Goal: Task Accomplishment & Management: Complete application form

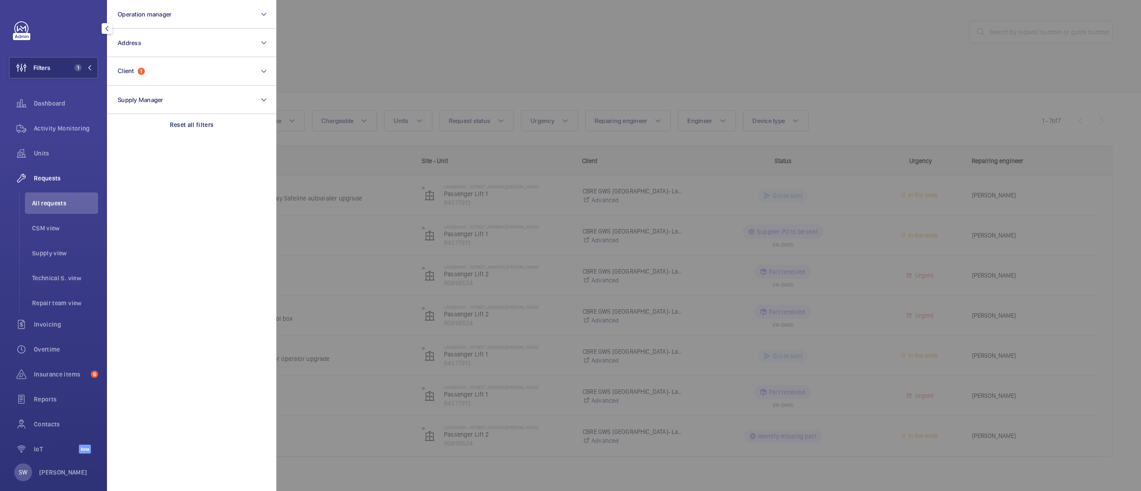
click at [585, 62] on div at bounding box center [846, 245] width 1141 height 491
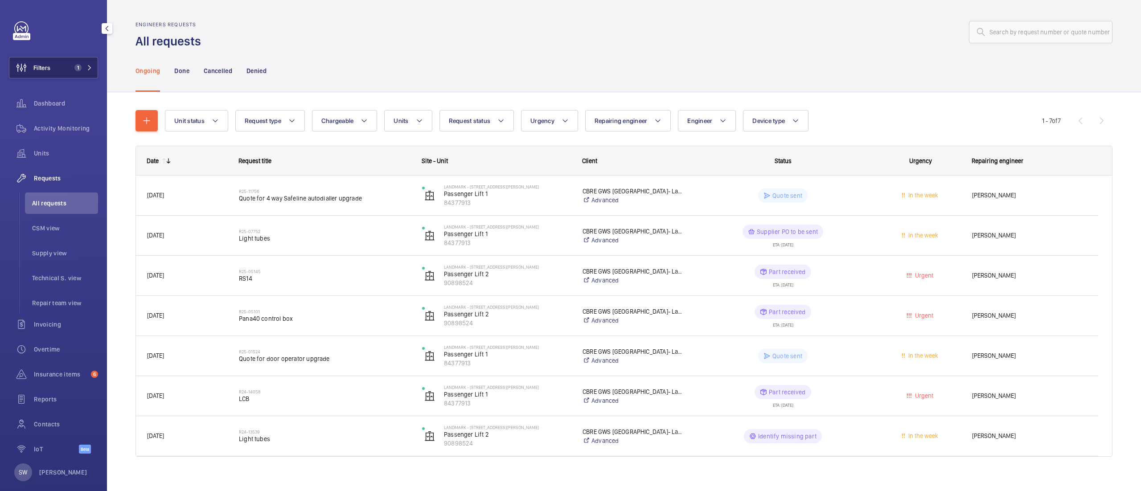
click at [63, 72] on button "Filters 1" at bounding box center [53, 67] width 89 height 21
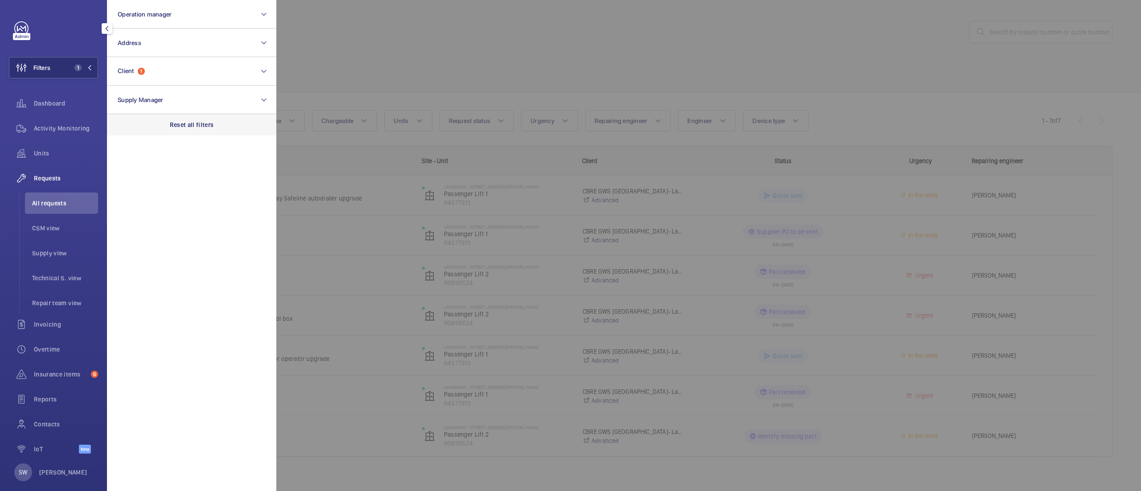
click at [172, 126] on p "Reset all filters" at bounding box center [192, 124] width 44 height 9
click at [171, 73] on button "Client" at bounding box center [191, 71] width 169 height 29
type input "natural his"
click at [157, 132] on span "CBRE GWS- Natural His tory Museum" at bounding box center [192, 128] width 123 height 9
click at [129, 132] on input "CBRE GWS- Natural His tory Museum" at bounding box center [120, 129] width 18 height 18
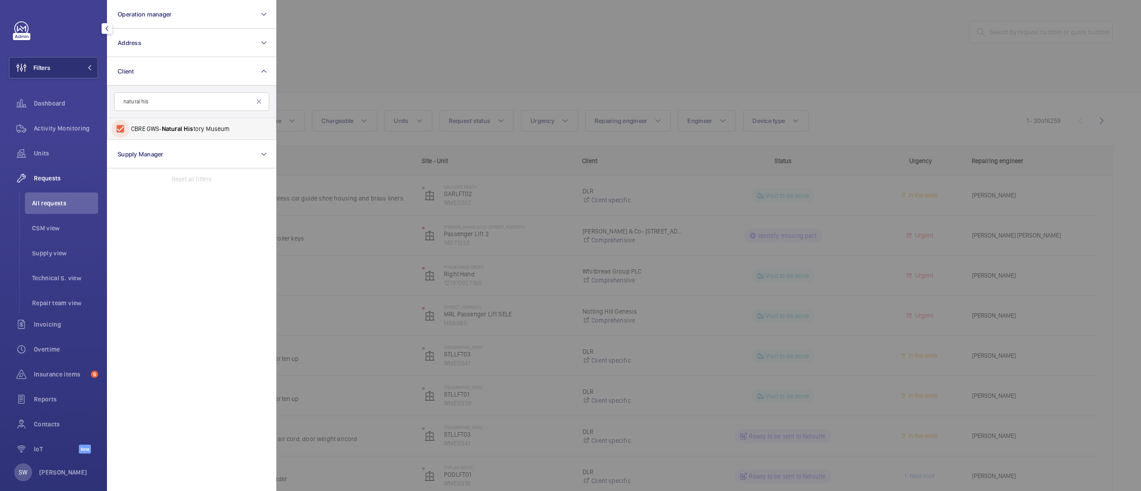
checkbox input "true"
click at [471, 52] on div at bounding box center [846, 245] width 1141 height 491
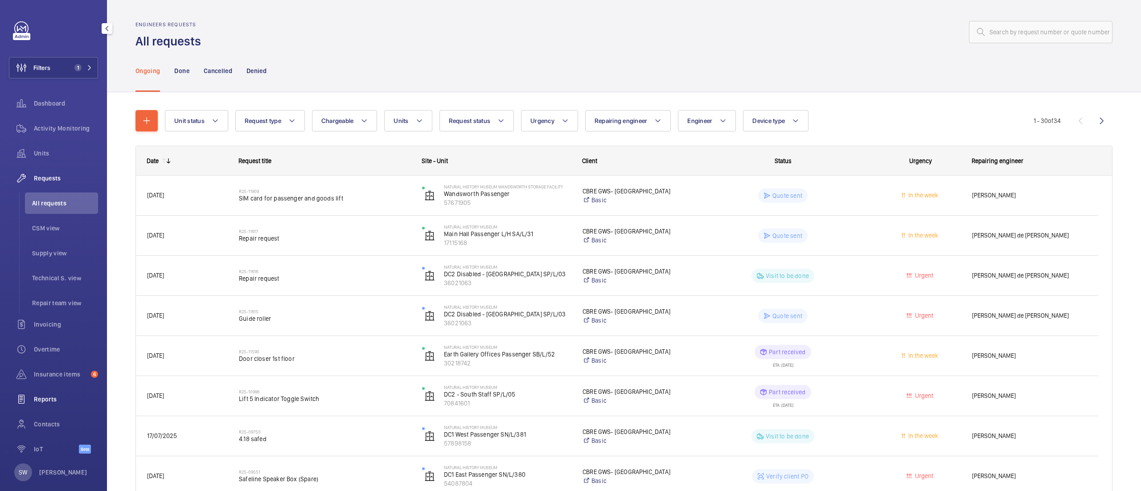
click at [53, 401] on span "Reports" at bounding box center [66, 399] width 64 height 9
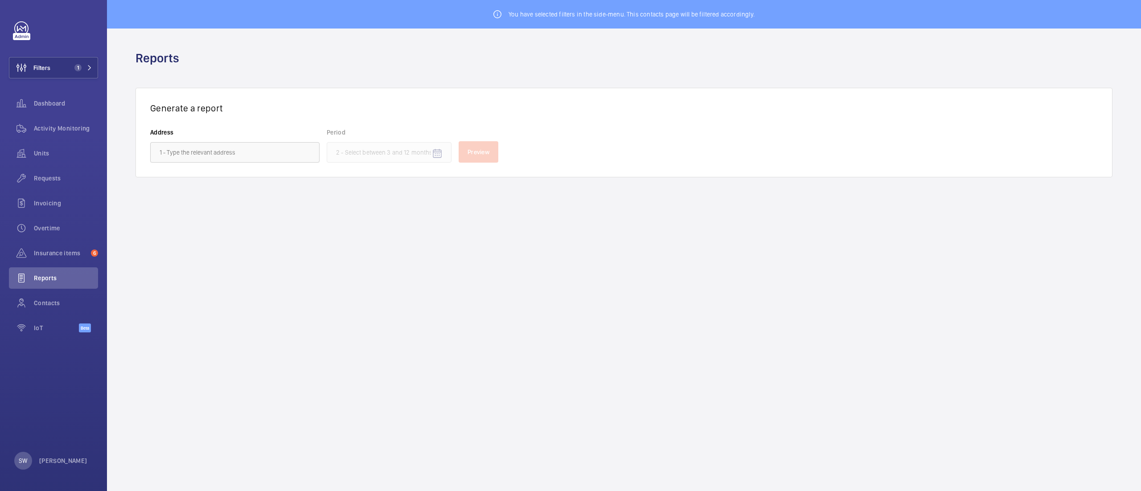
click at [216, 163] on div "Generate a report Address Period Preview" at bounding box center [624, 133] width 977 height 90
click at [218, 151] on input "text" at bounding box center [234, 152] width 169 height 21
click at [227, 219] on span "Natural History Museum - Cromwell Road, LONDON SW7 5BD" at bounding box center [210, 222] width 100 height 9
type input "Natural History Museum - Cromwell Road, LONDON SW7 5BD"
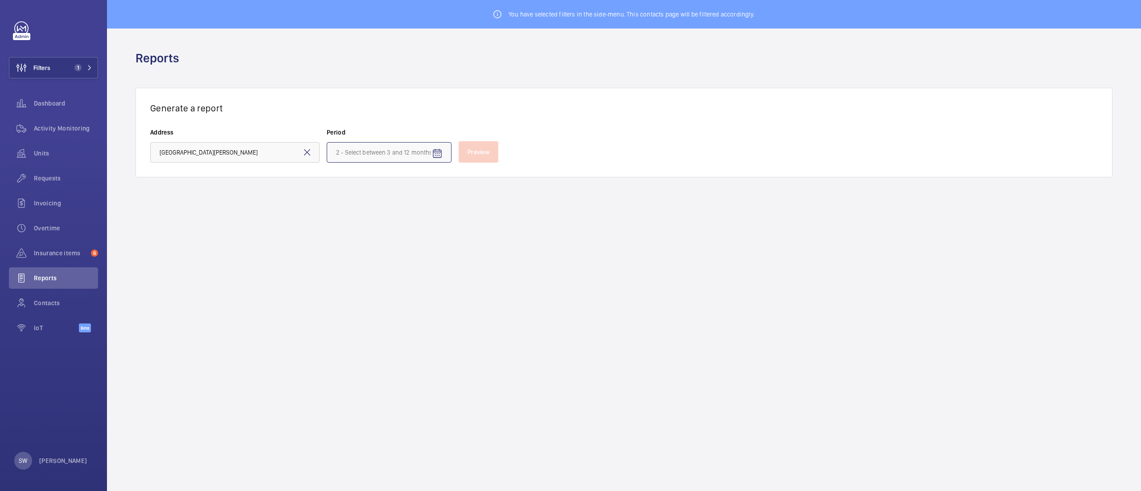
click at [390, 155] on input at bounding box center [389, 152] width 125 height 21
click at [457, 185] on wm-front-icon-button at bounding box center [454, 183] width 21 height 21
click at [396, 211] on span "Feb" at bounding box center [391, 215] width 36 height 21
click at [475, 189] on wm-front-icon-button at bounding box center [475, 183] width 21 height 21
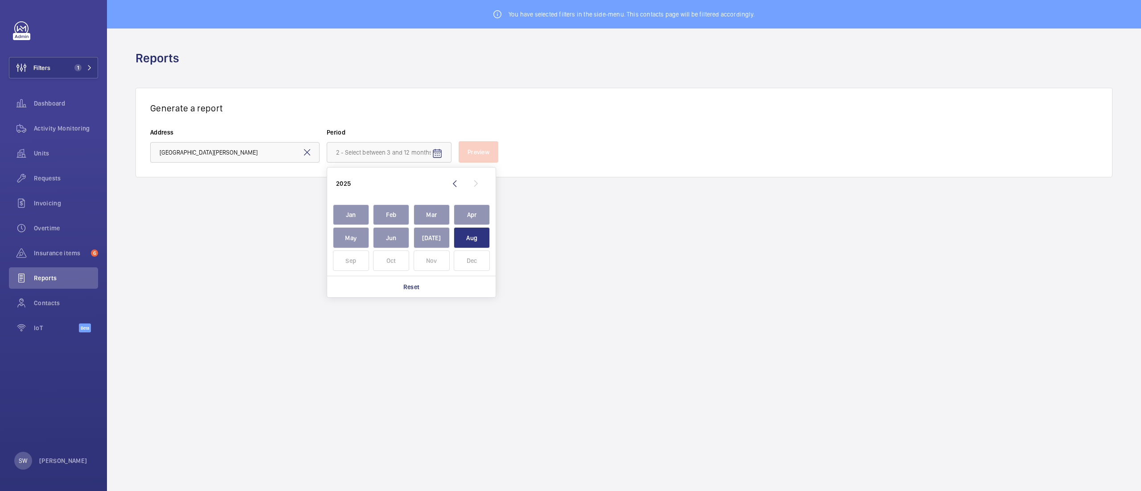
click at [480, 235] on span "Aug" at bounding box center [472, 237] width 36 height 21
type input "February 2024 - August 2025"
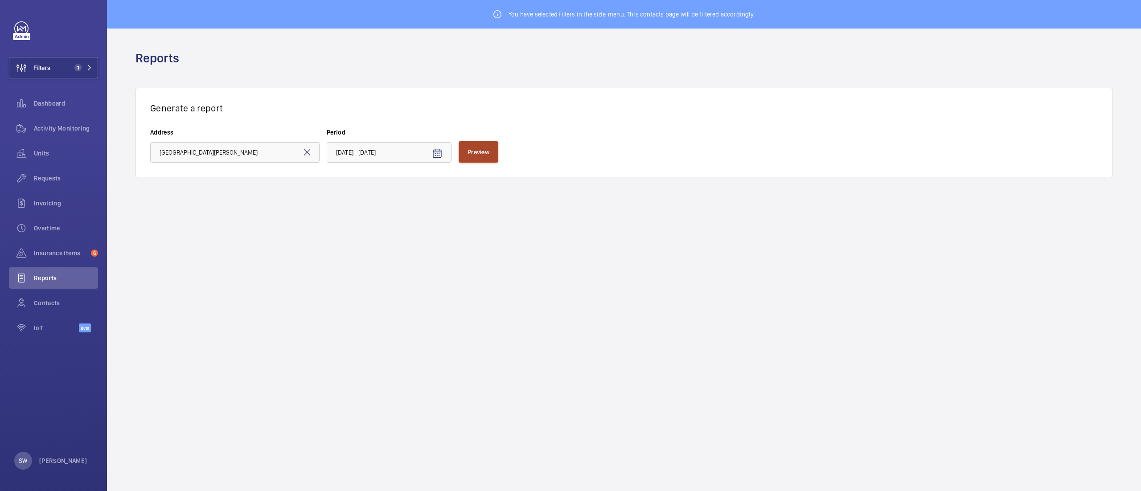
click at [481, 158] on button "Preview" at bounding box center [479, 151] width 40 height 21
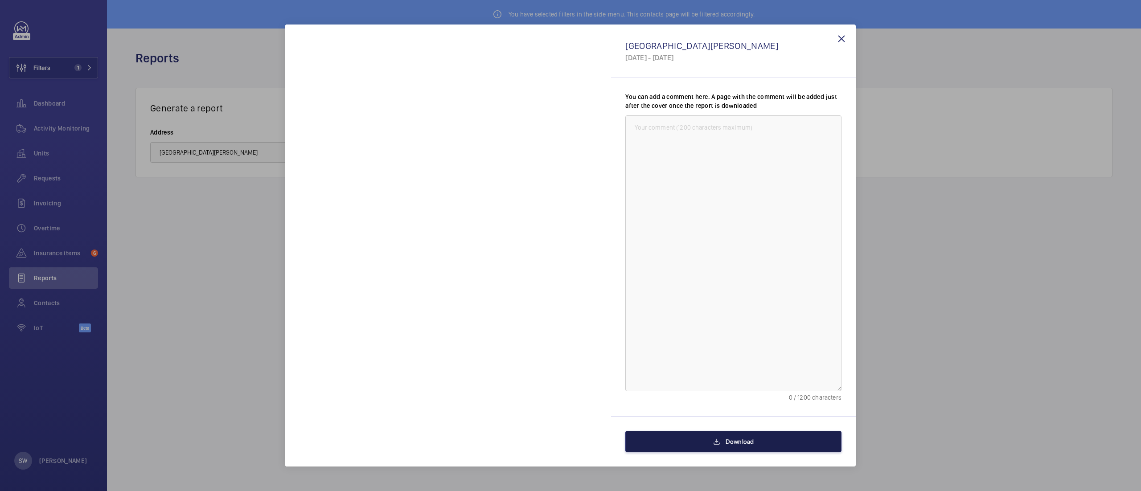
click at [739, 436] on button "Download" at bounding box center [733, 441] width 216 height 21
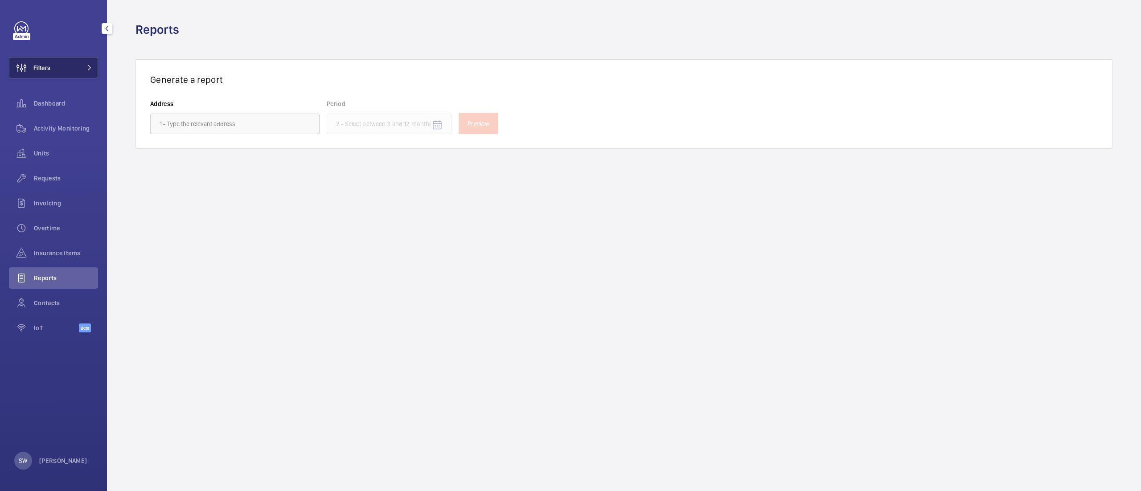
click at [57, 66] on button "Filters" at bounding box center [53, 67] width 89 height 21
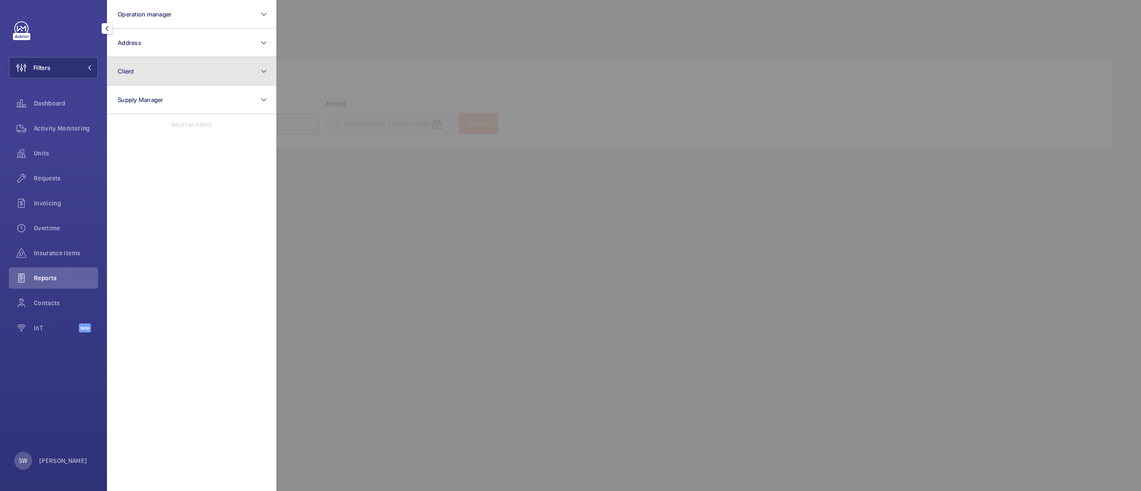
click at [181, 73] on button "Client" at bounding box center [191, 71] width 169 height 29
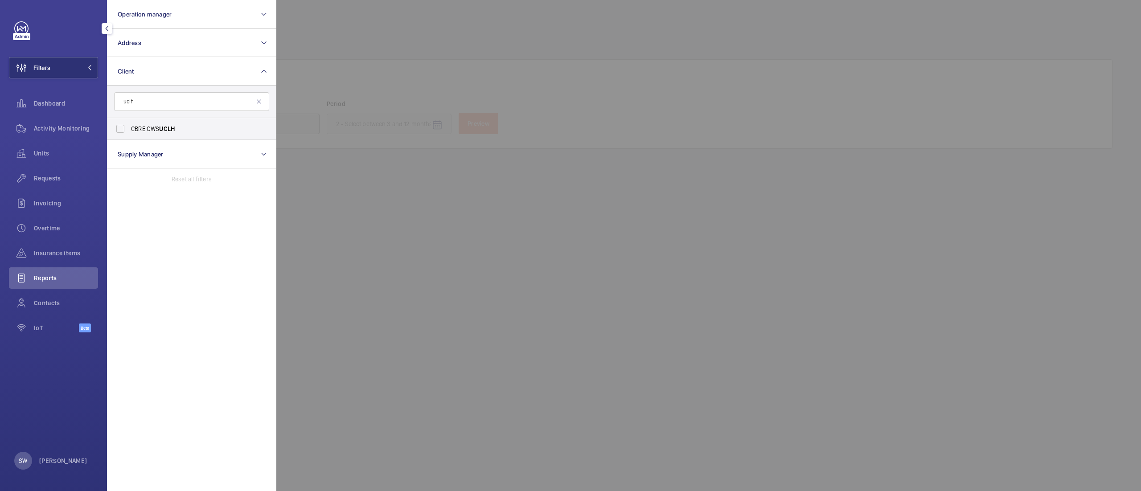
type input "uclh"
click at [144, 126] on span "CBRE GWS UCLH" at bounding box center [192, 128] width 123 height 9
click at [129, 126] on input "CBRE GWS UCLH" at bounding box center [120, 129] width 18 height 18
checkbox input "true"
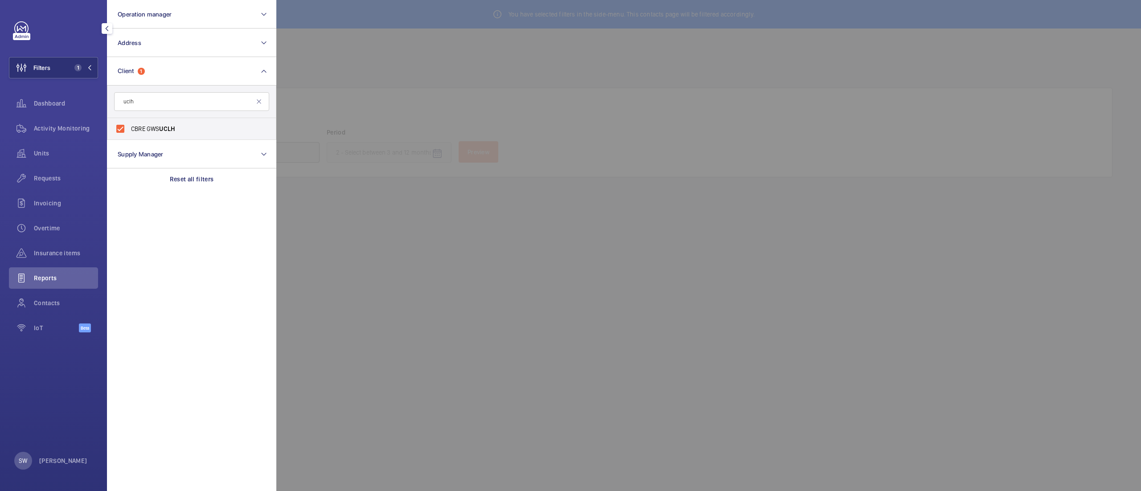
click at [595, 121] on div at bounding box center [846, 245] width 1141 height 491
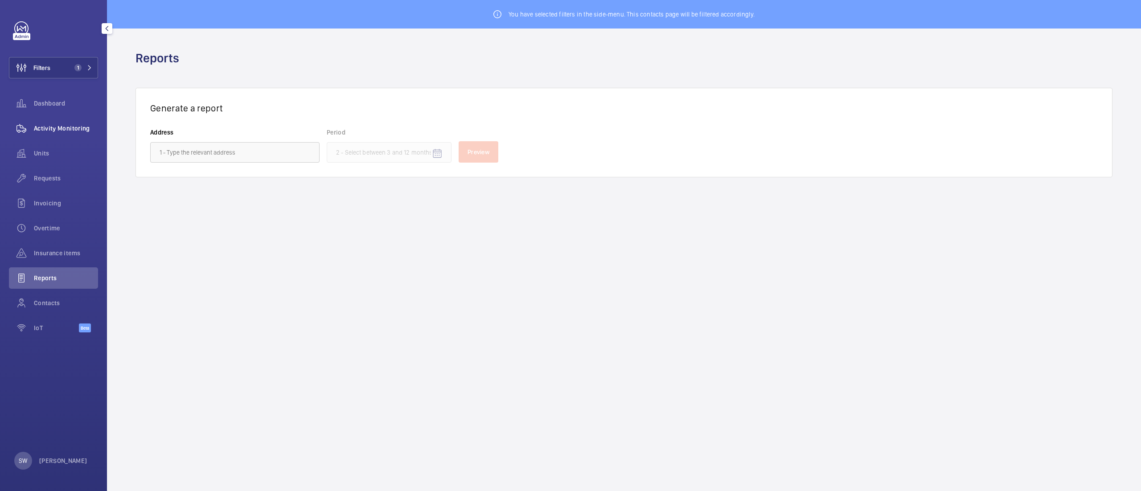
click at [69, 126] on span "Activity Monitoring" at bounding box center [66, 128] width 64 height 9
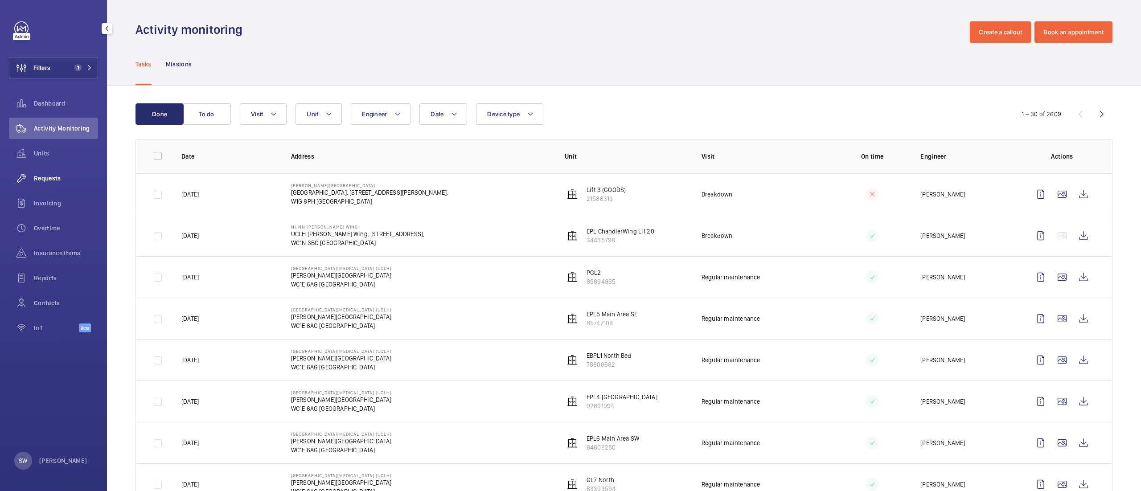
click at [63, 173] on div "Requests" at bounding box center [53, 178] width 89 height 21
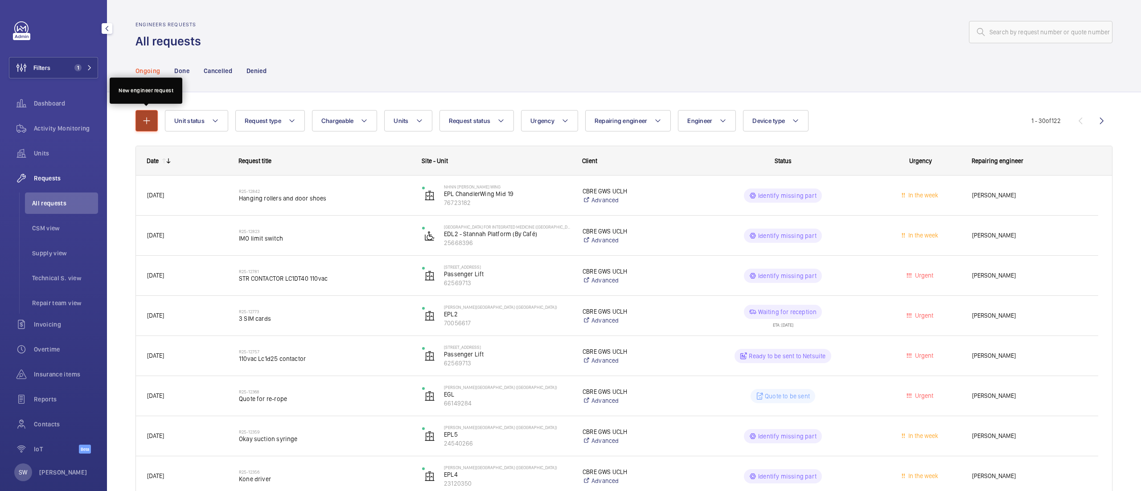
click at [145, 123] on mat-icon "button" at bounding box center [146, 120] width 11 height 11
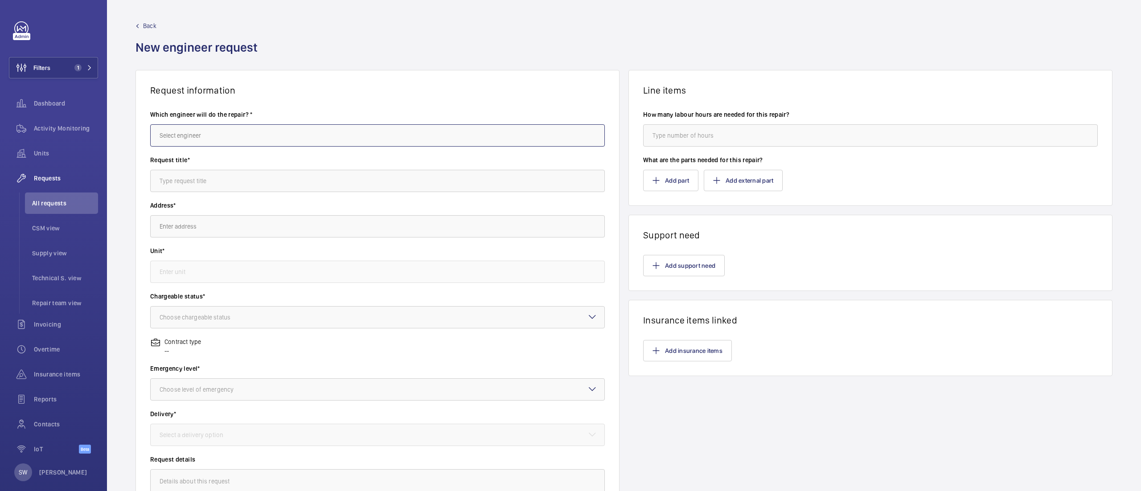
click at [205, 130] on input "text" at bounding box center [377, 135] width 455 height 22
click at [214, 158] on mat-option "[PERSON_NAME]" at bounding box center [374, 162] width 447 height 21
type input "[PERSON_NAME]"
click at [213, 165] on wm-front-input "Request title*" at bounding box center [377, 174] width 455 height 37
click at [213, 177] on input "text" at bounding box center [377, 181] width 455 height 22
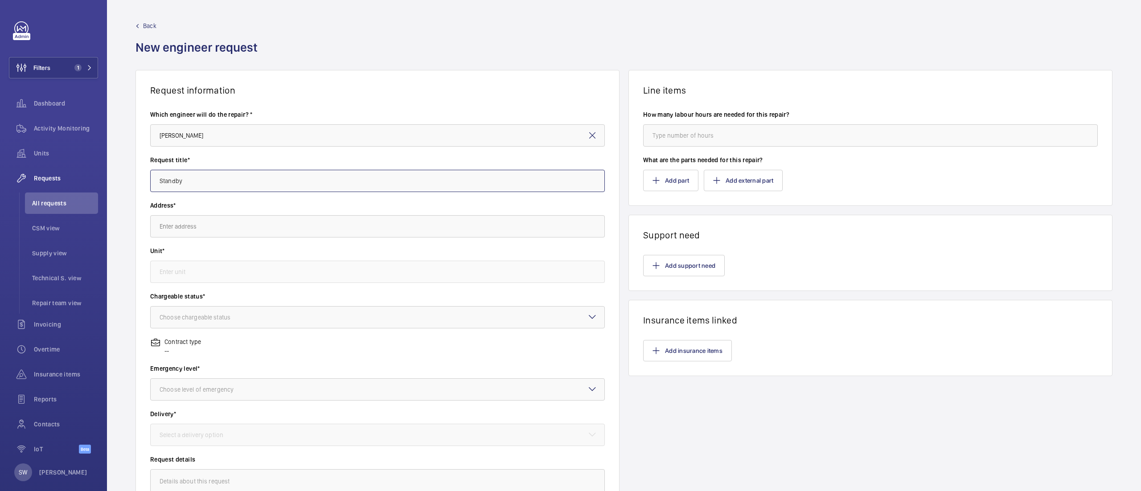
type input "Standby"
click at [213, 224] on input "text" at bounding box center [377, 226] width 455 height 22
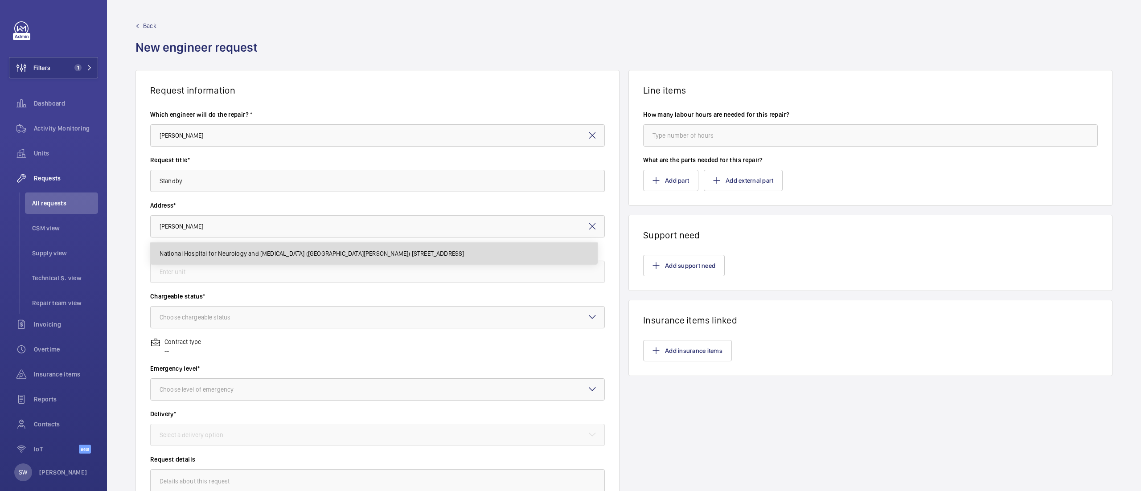
click at [318, 252] on span "National Hospital for Neurology and [MEDICAL_DATA] ([GEOGRAPHIC_DATA][PERSON_NA…" at bounding box center [312, 253] width 304 height 9
type input "National Hospital for Neurology and [MEDICAL_DATA] ([GEOGRAPHIC_DATA][PERSON_NA…"
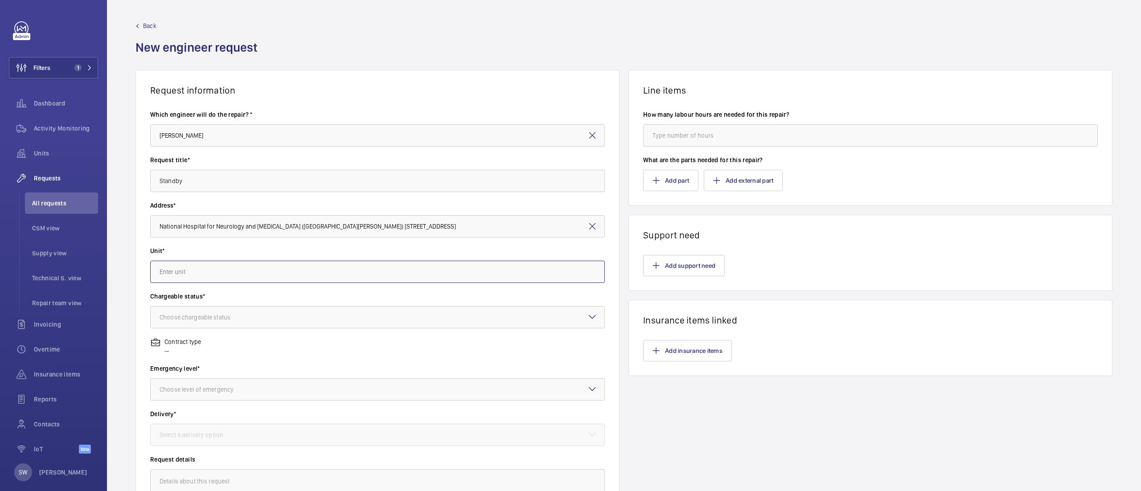
click at [218, 267] on input "text" at bounding box center [377, 272] width 455 height 22
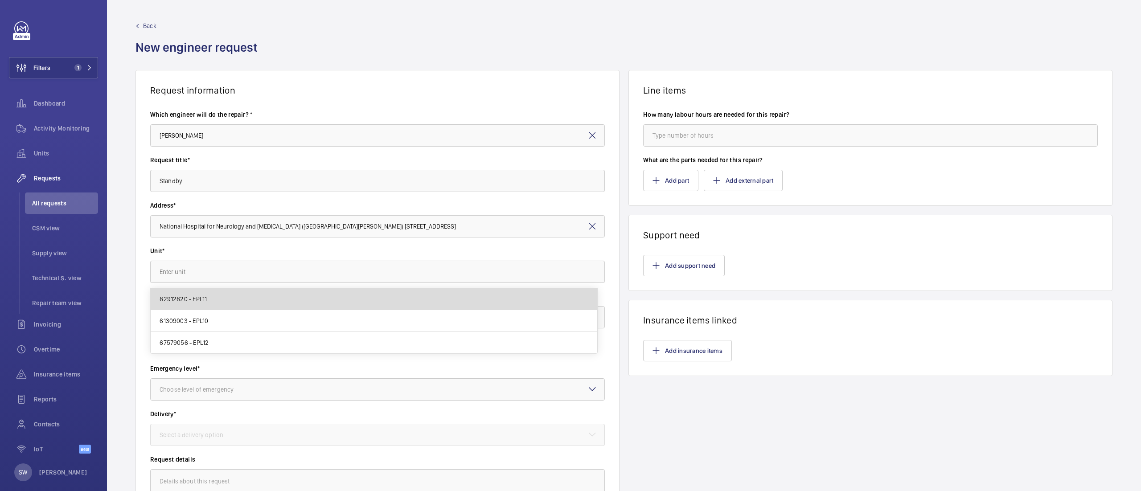
click at [214, 299] on mat-option "82912820 - EPL11" at bounding box center [374, 299] width 447 height 22
type input "82912820 - EPL11"
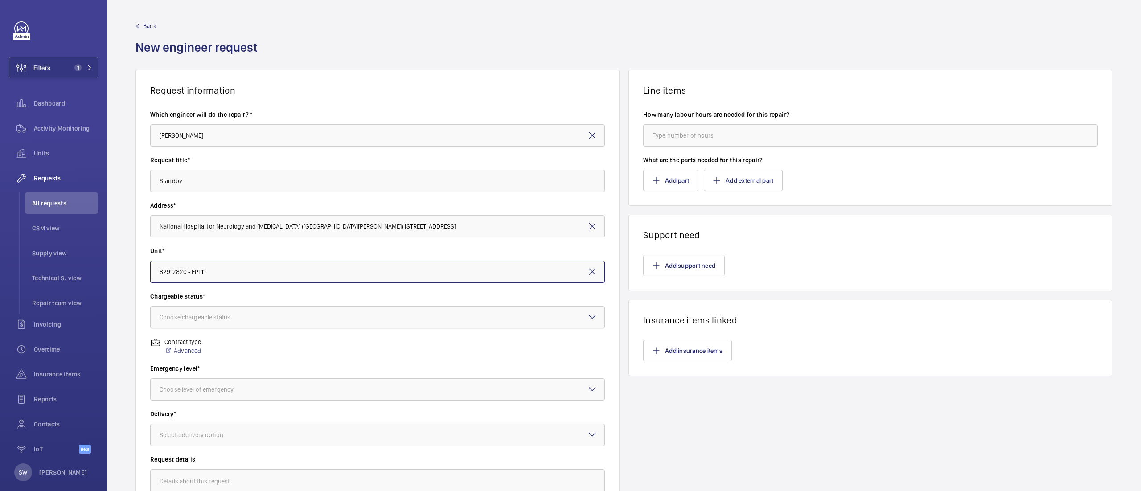
click at [215, 315] on div "Choose chargeable status" at bounding box center [206, 317] width 93 height 9
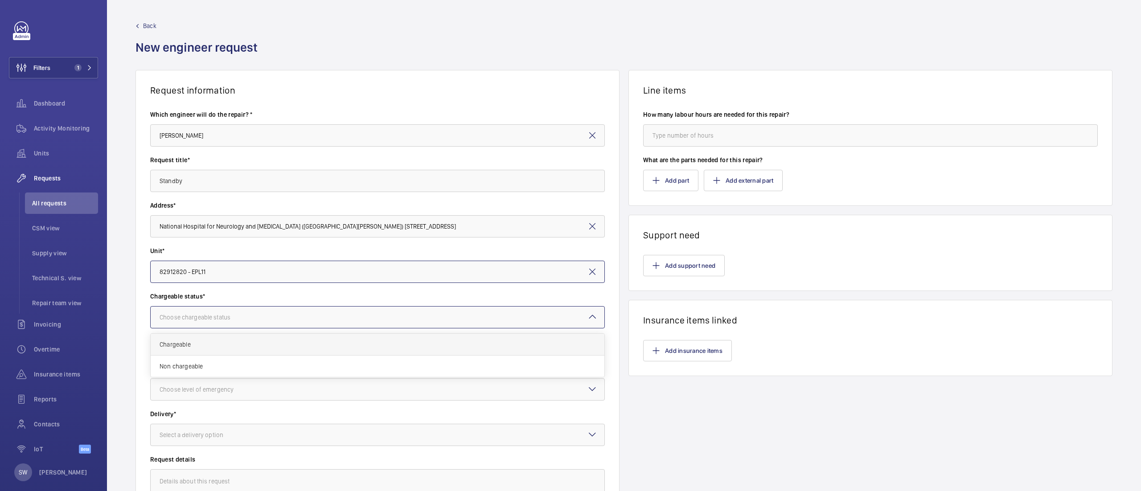
click at [222, 349] on span "Chargeable" at bounding box center [378, 344] width 436 height 9
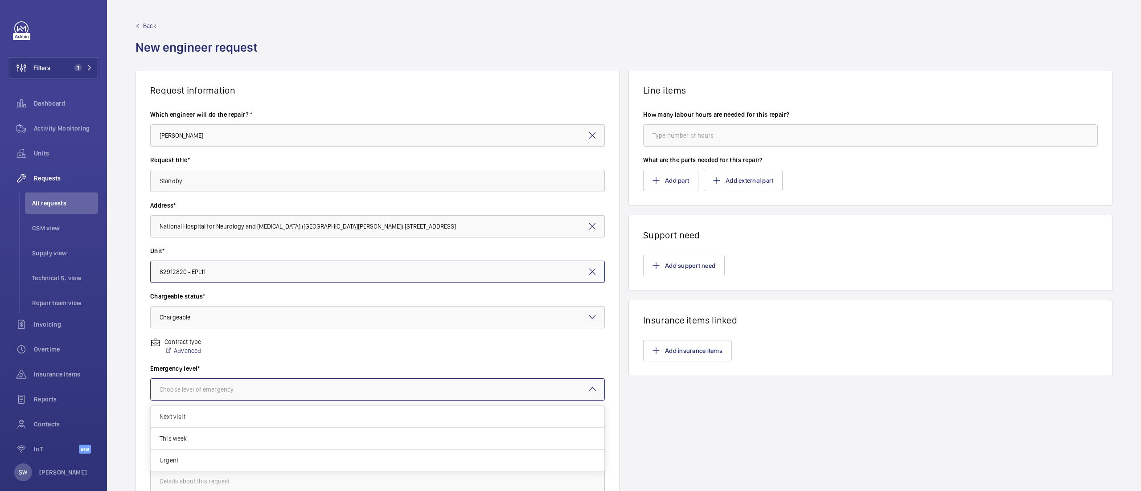
click at [220, 387] on div "Choose level of emergency" at bounding box center [208, 389] width 96 height 9
click at [220, 436] on span "This week" at bounding box center [378, 438] width 436 height 9
click at [278, 447] on div "Delivery* Select a delivery option" at bounding box center [377, 432] width 455 height 45
click at [275, 436] on div at bounding box center [378, 434] width 454 height 21
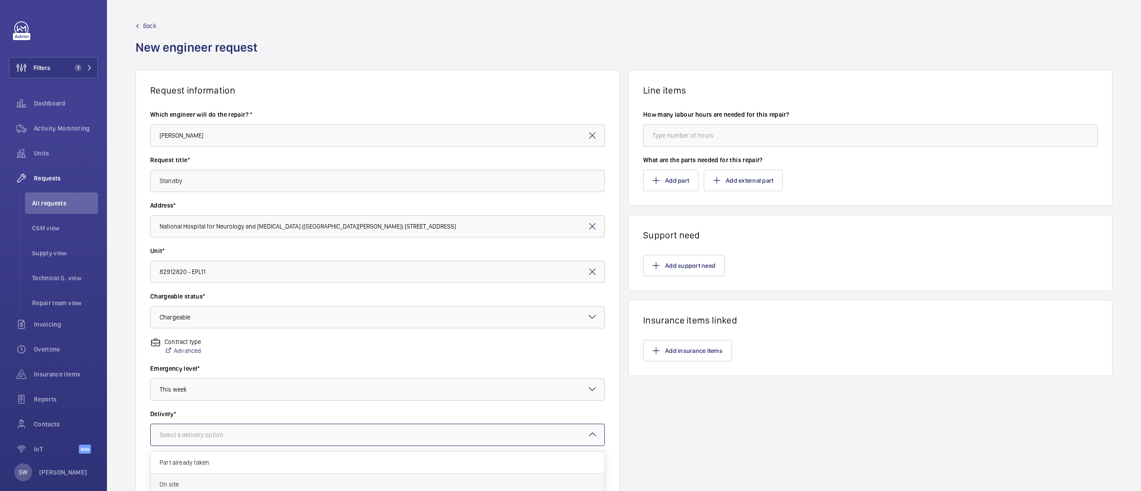
click at [240, 481] on span "On site" at bounding box center [378, 484] width 436 height 9
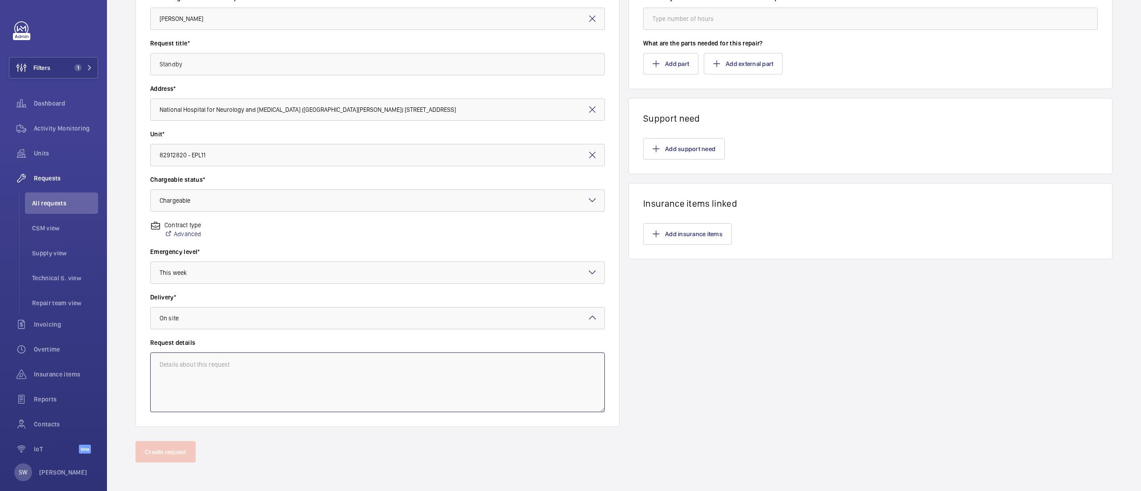
click at [207, 377] on textarea at bounding box center [377, 383] width 455 height 60
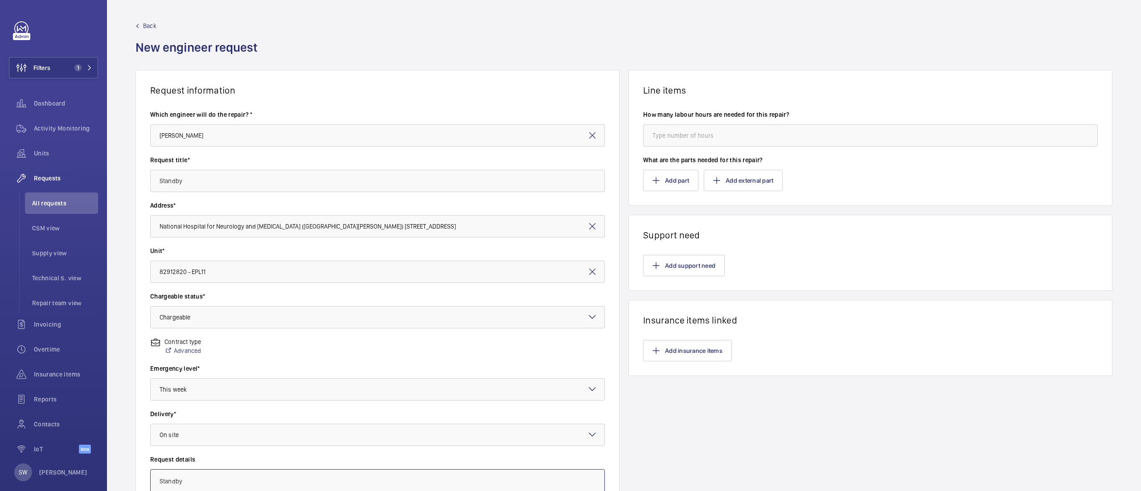
type textarea "Standby"
click at [655, 139] on input "number" at bounding box center [870, 135] width 455 height 22
type input "8"
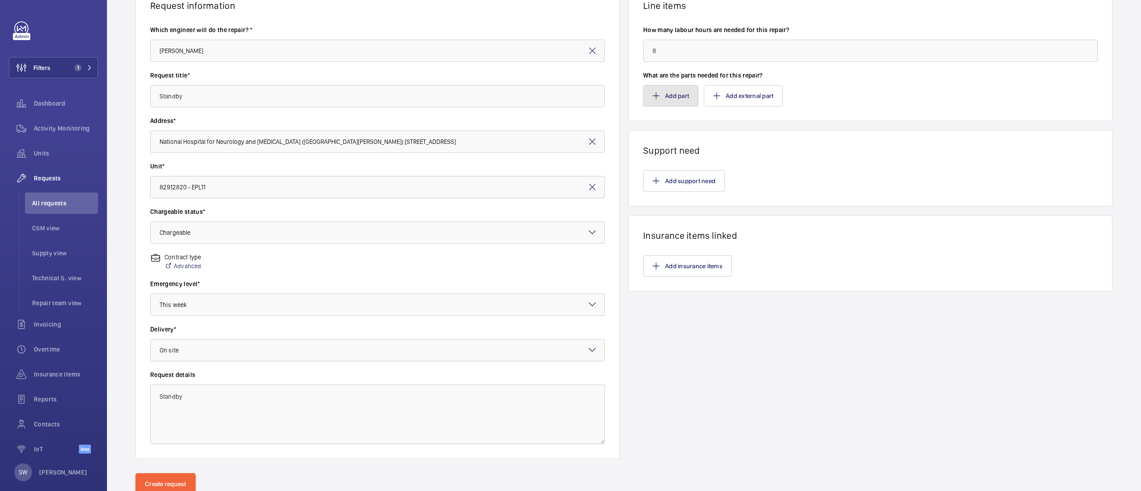
scroll to position [117, 0]
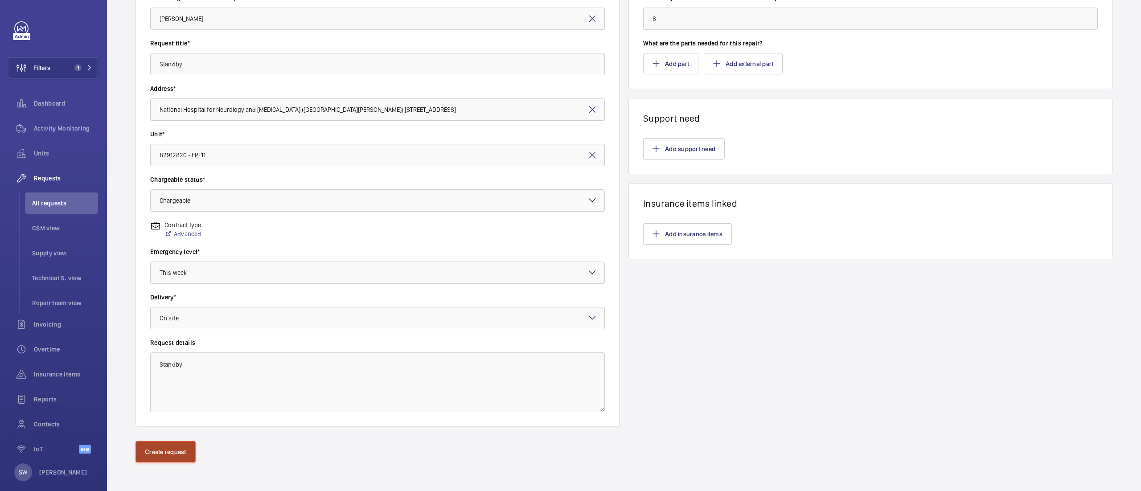
click at [147, 460] on button "Create request" at bounding box center [166, 451] width 60 height 21
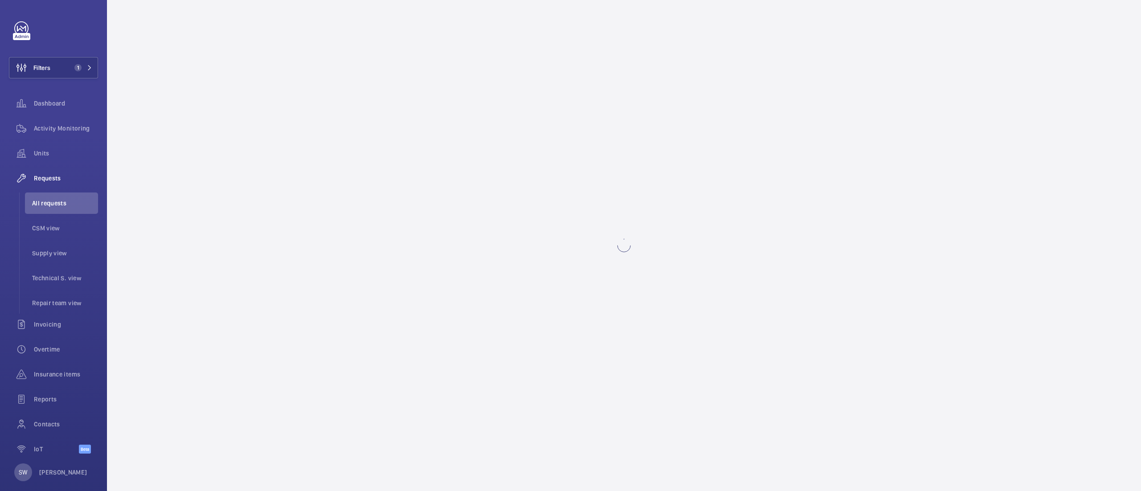
scroll to position [0, 0]
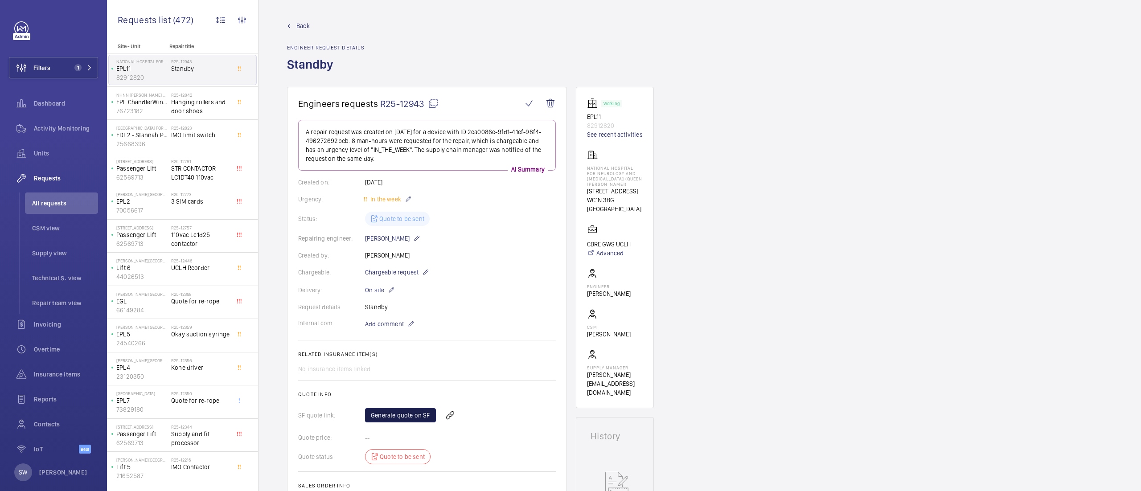
click at [394, 420] on link "Generate quote on SF" at bounding box center [400, 415] width 71 height 14
click at [58, 127] on span "Activity Monitoring" at bounding box center [66, 128] width 64 height 9
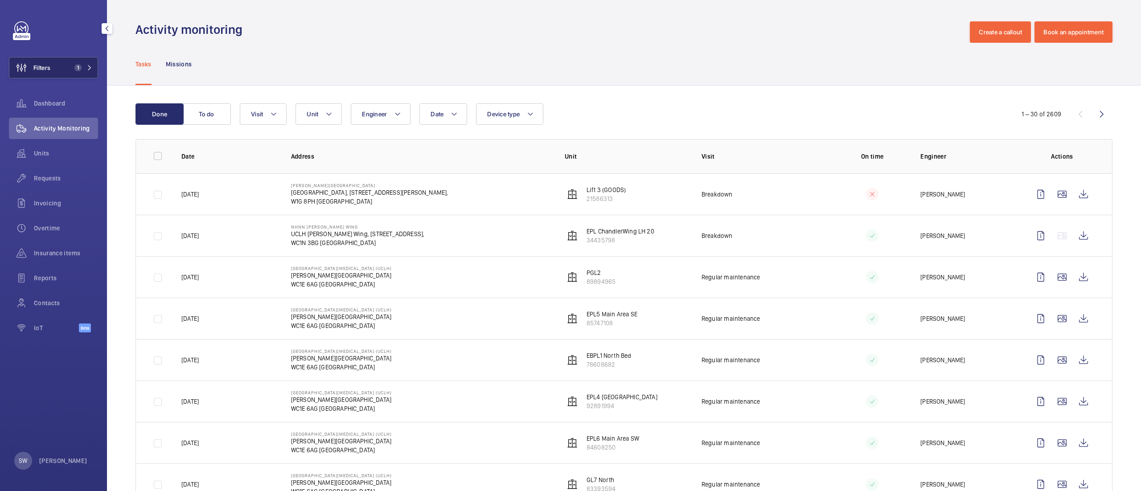
click at [78, 62] on button "Filters 1" at bounding box center [53, 67] width 89 height 21
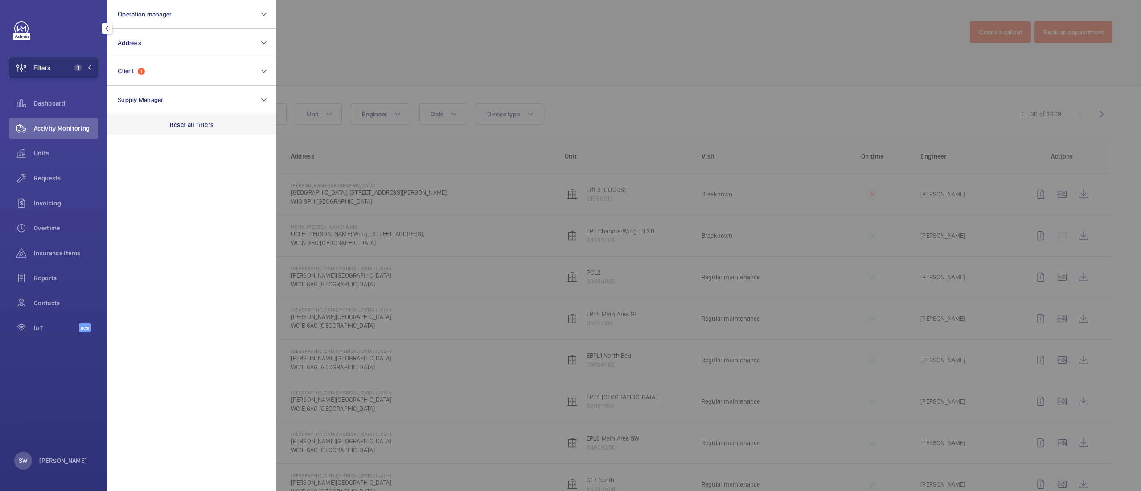
click at [195, 124] on p "Reset all filters" at bounding box center [192, 124] width 44 height 9
click at [58, 96] on div "Dashboard" at bounding box center [53, 103] width 89 height 21
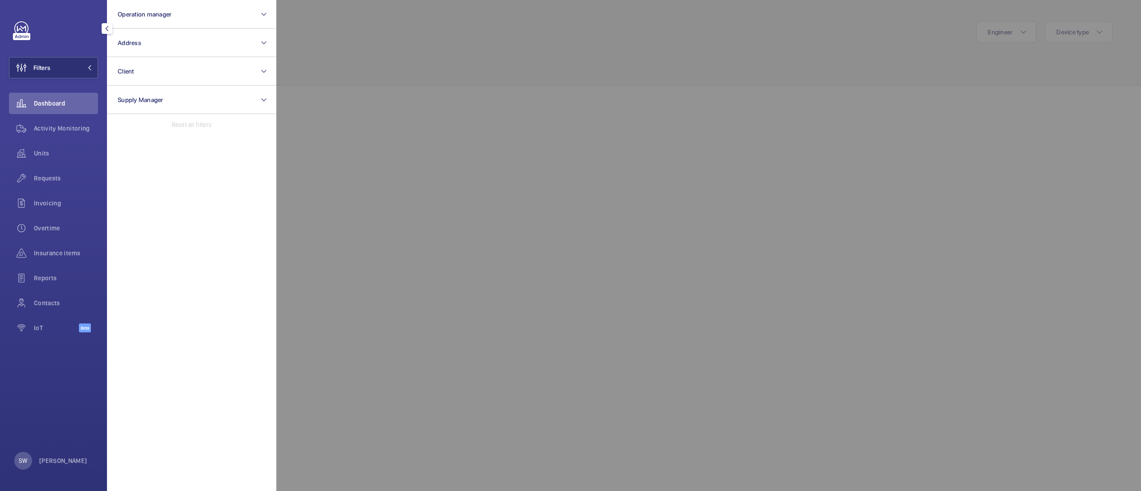
click at [405, 82] on div at bounding box center [846, 245] width 1141 height 491
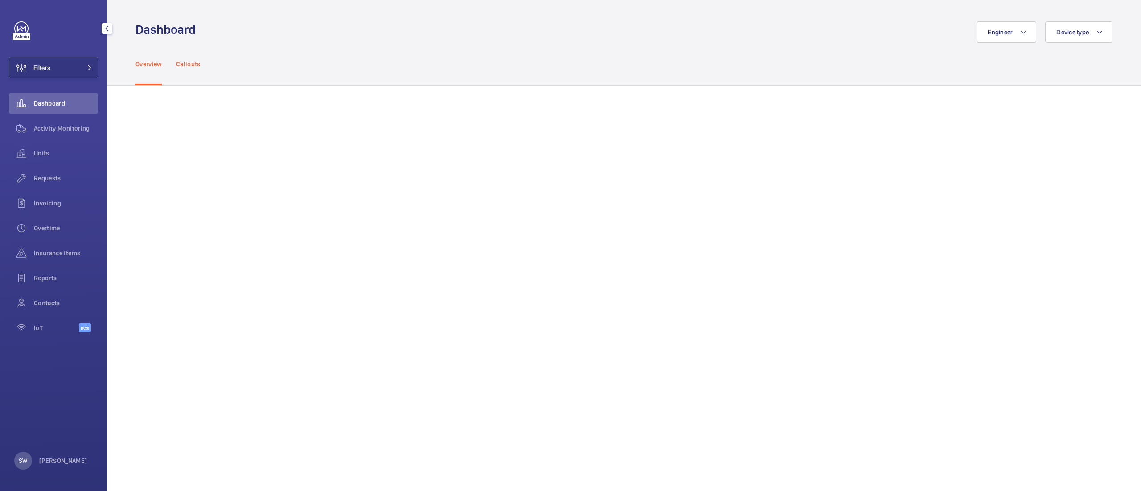
click at [194, 64] on p "Callouts" at bounding box center [188, 64] width 25 height 9
click at [140, 64] on p "Overview" at bounding box center [149, 64] width 26 height 9
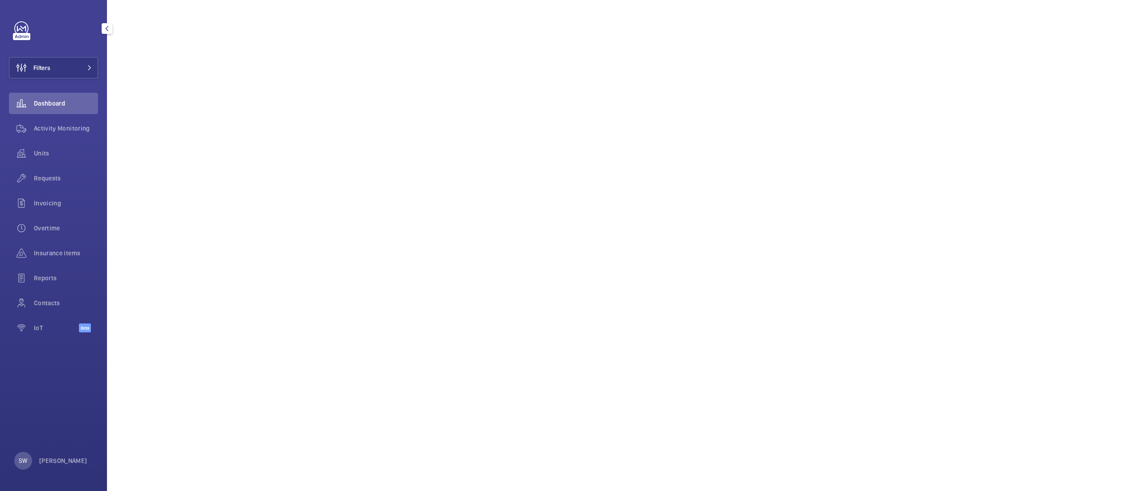
scroll to position [124, 0]
